Goal: Information Seeking & Learning: Learn about a topic

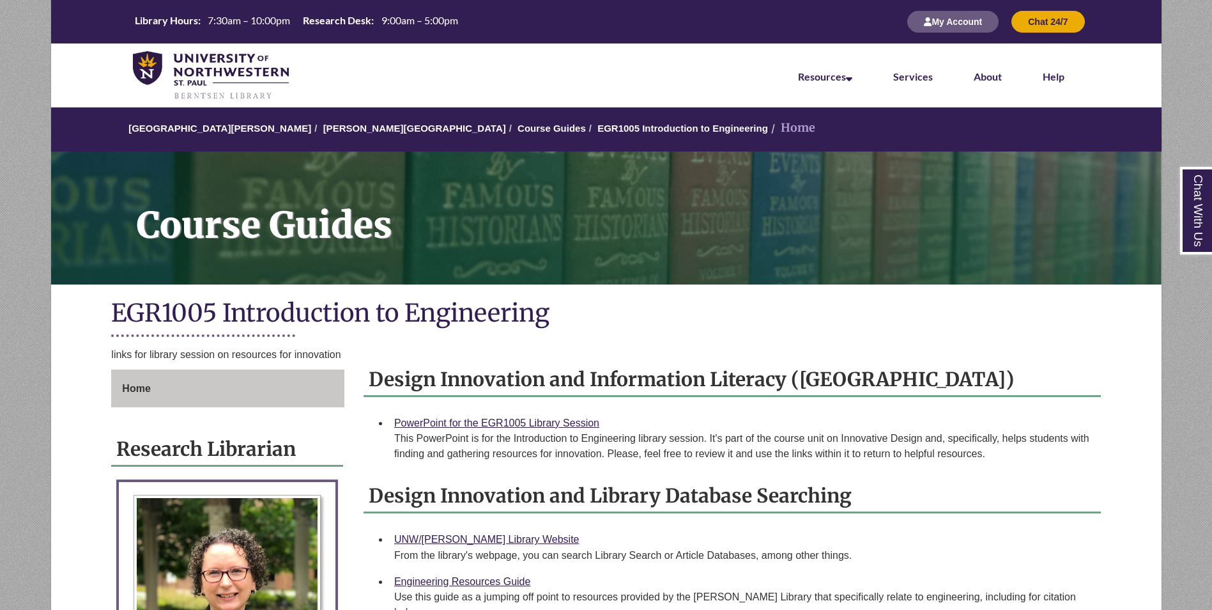
click at [918, 355] on div "links for library session on resources for innovation" at bounding box center [605, 354] width 989 height 17
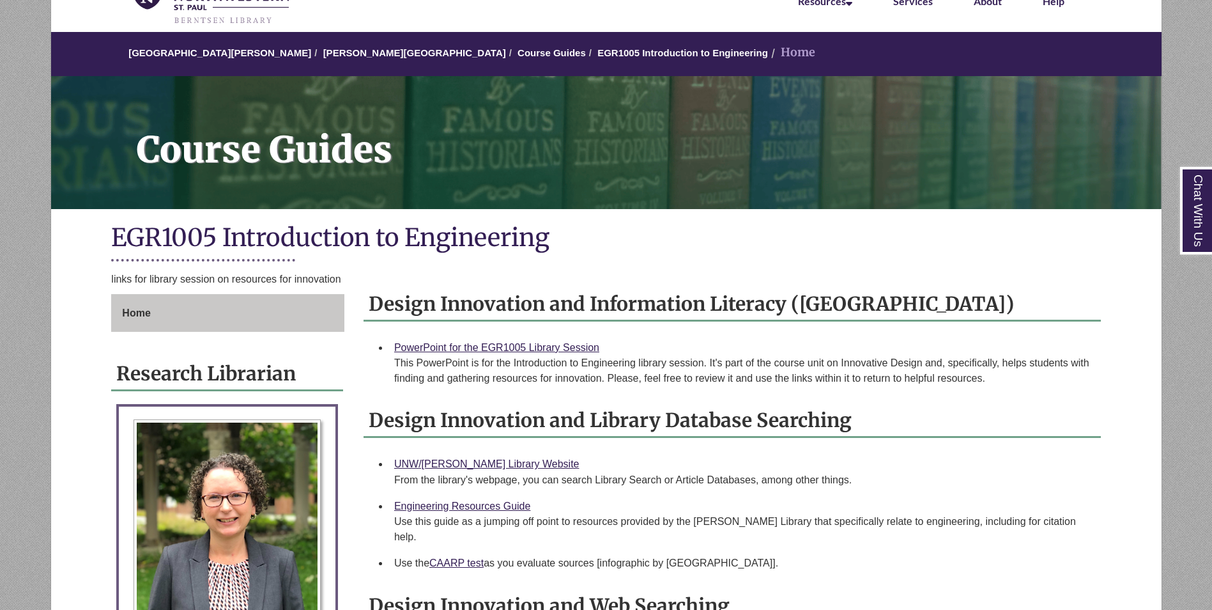
scroll to position [77, 0]
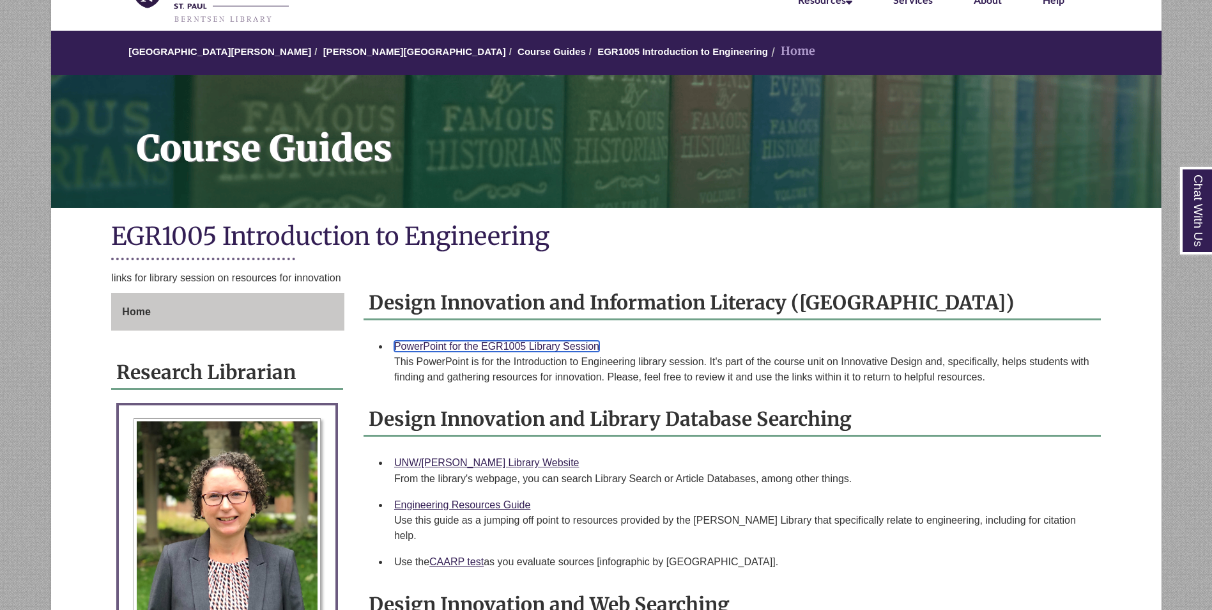
click at [537, 345] on link "PowerPoint for the EGR1005 Library Session" at bounding box center [496, 346] width 205 height 11
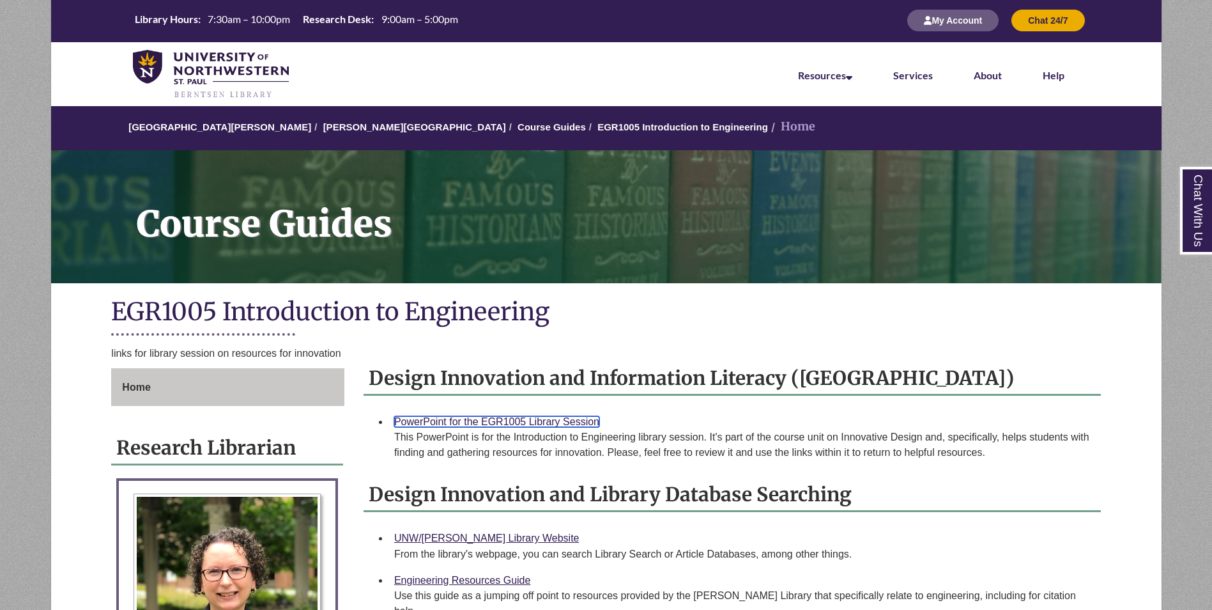
scroll to position [0, 0]
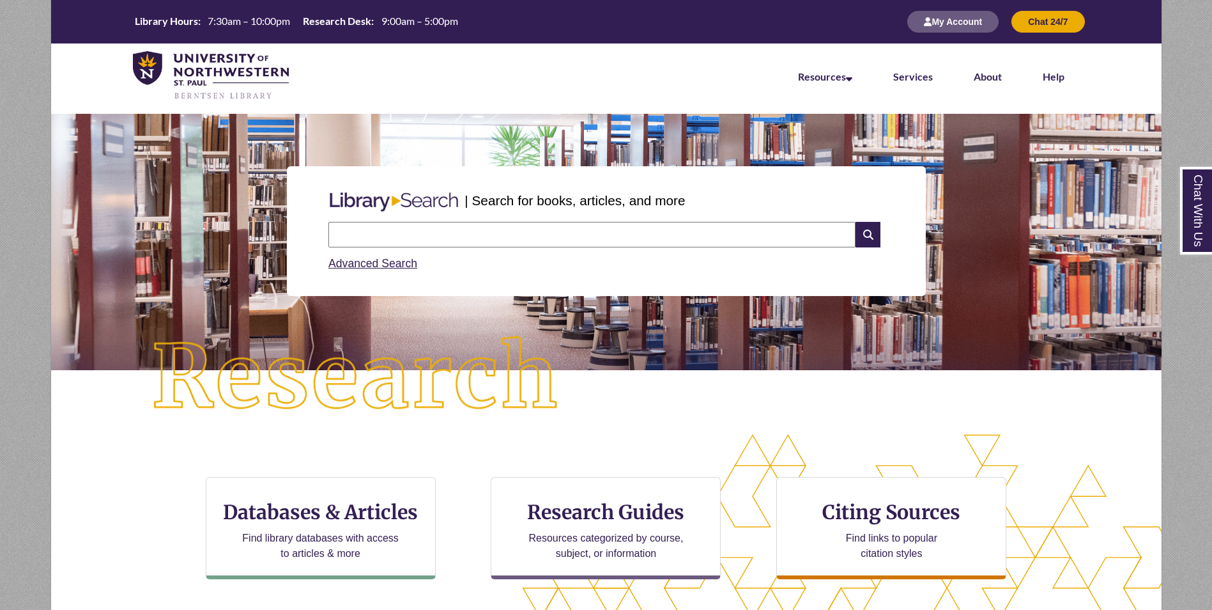
click at [475, 246] on input "text" at bounding box center [591, 235] width 527 height 26
type input "**********"
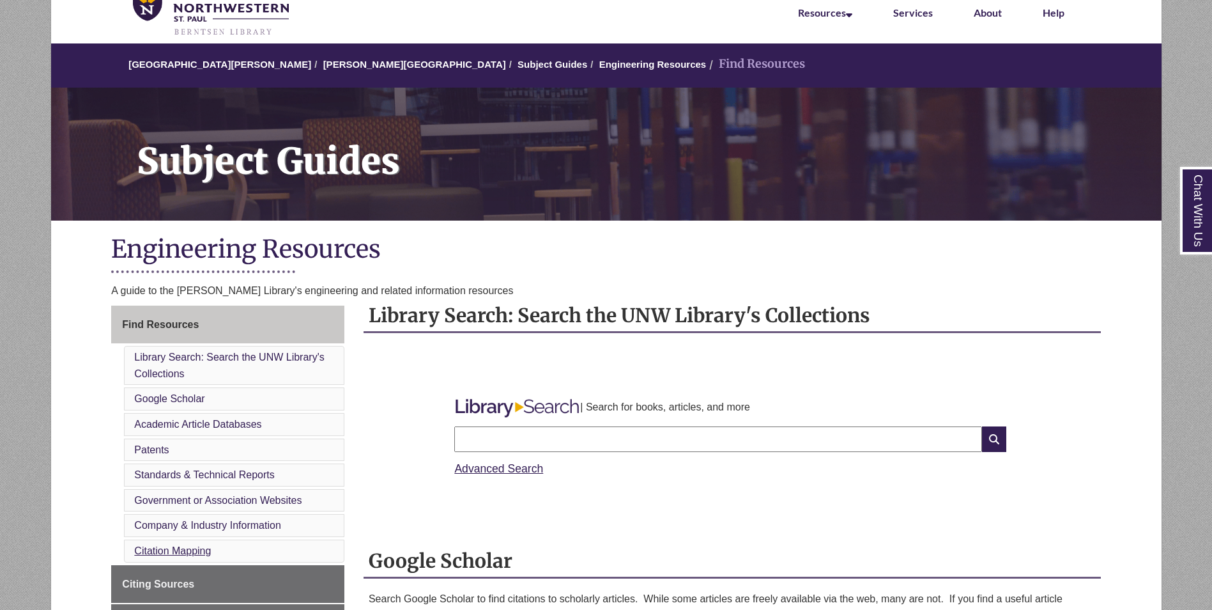
scroll to position [256, 0]
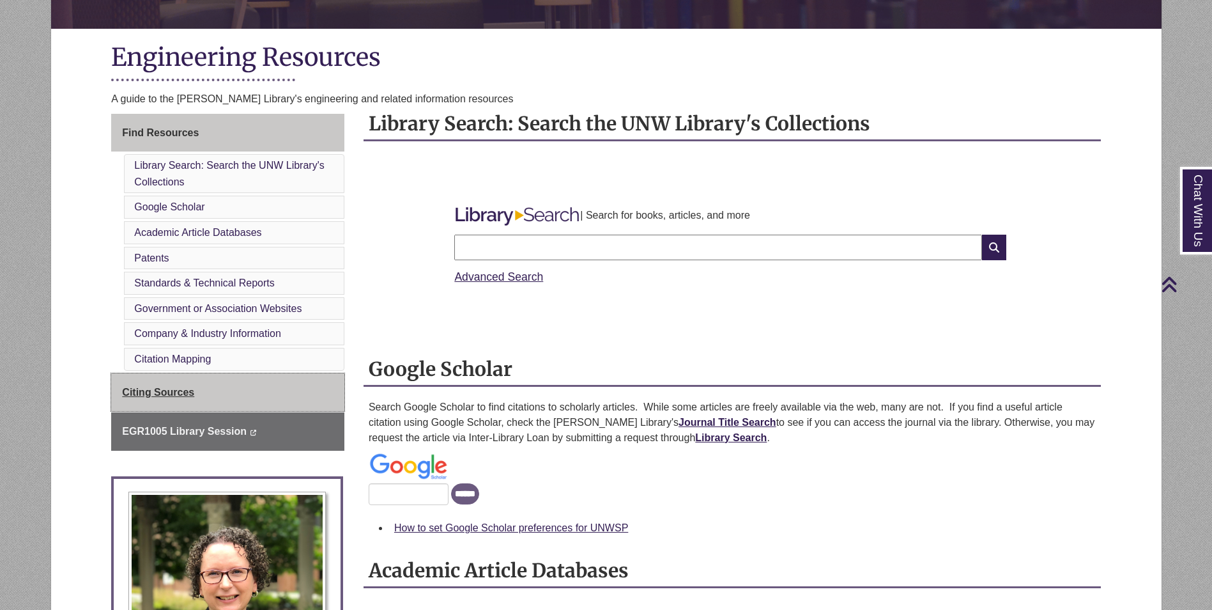
click at [156, 387] on span "Citing Sources" at bounding box center [158, 392] width 72 height 11
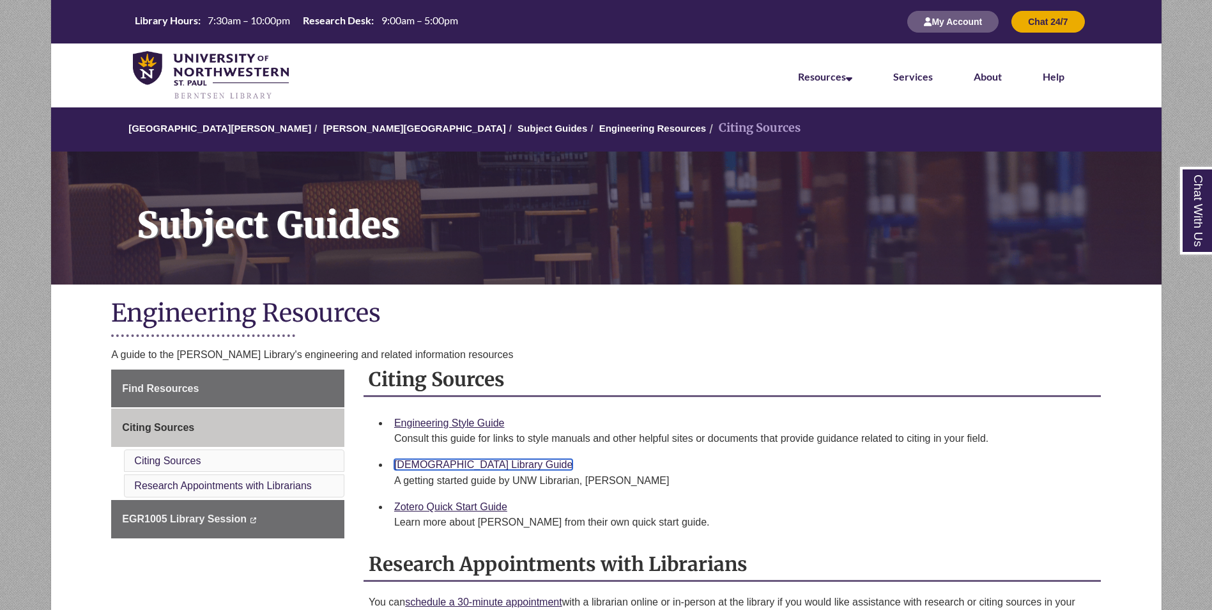
click at [436, 462] on link "Zotero Library Guide" at bounding box center [483, 464] width 178 height 11
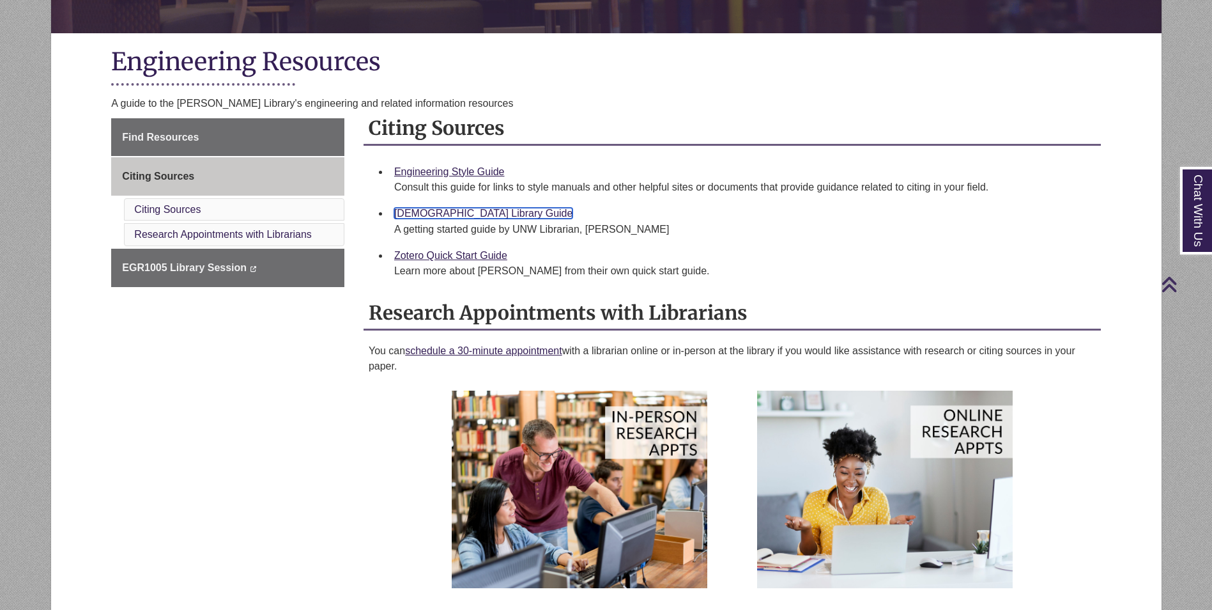
scroll to position [319, 0]
